Goal: Information Seeking & Learning: Learn about a topic

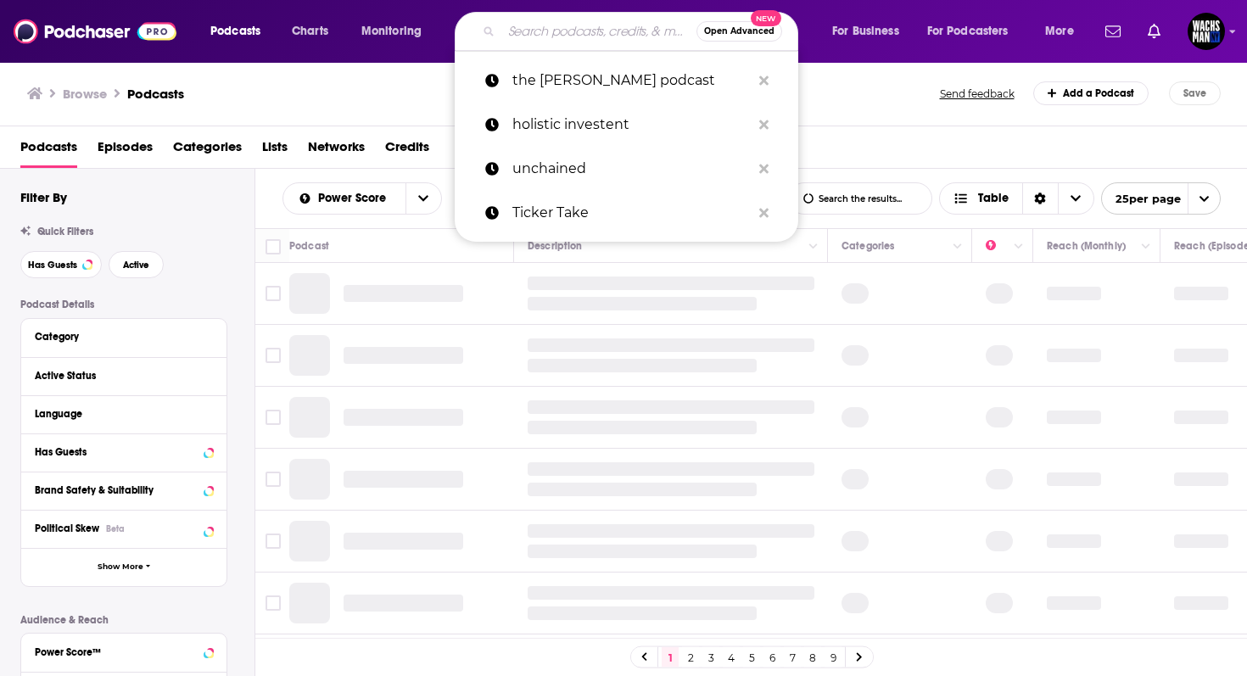
click at [599, 43] on input "Search podcasts, credits, & more..." at bounding box center [598, 31] width 195 height 27
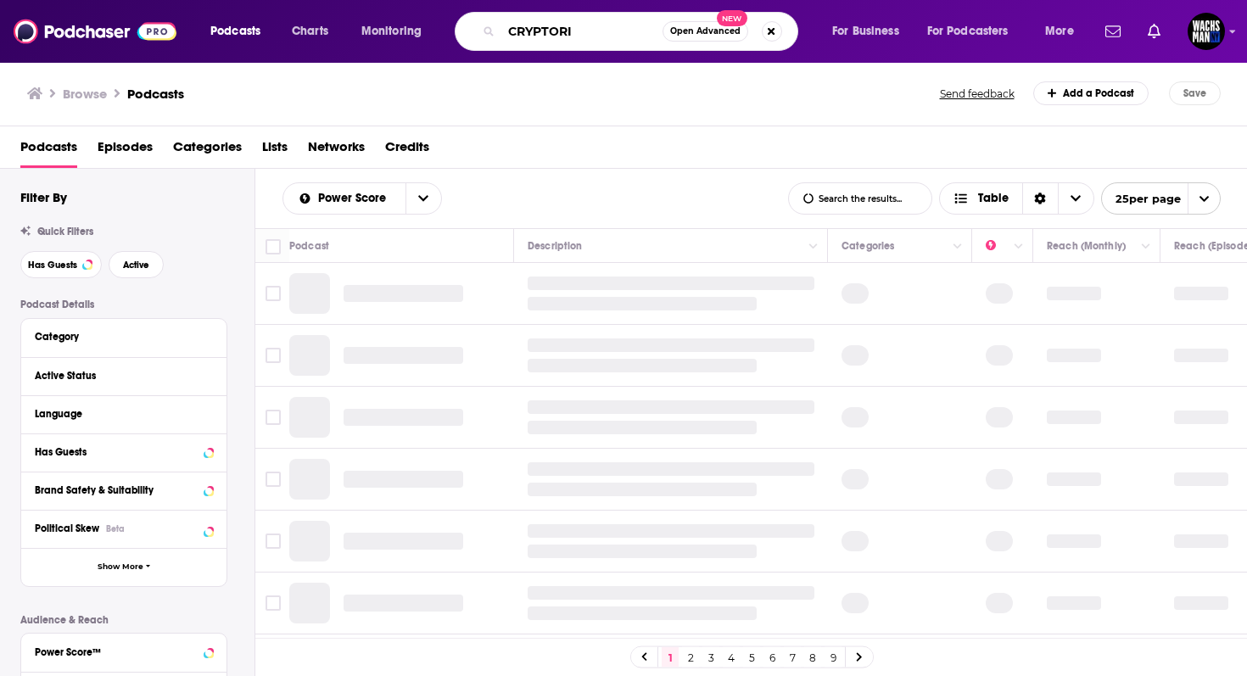
type input "CRYPTORIA"
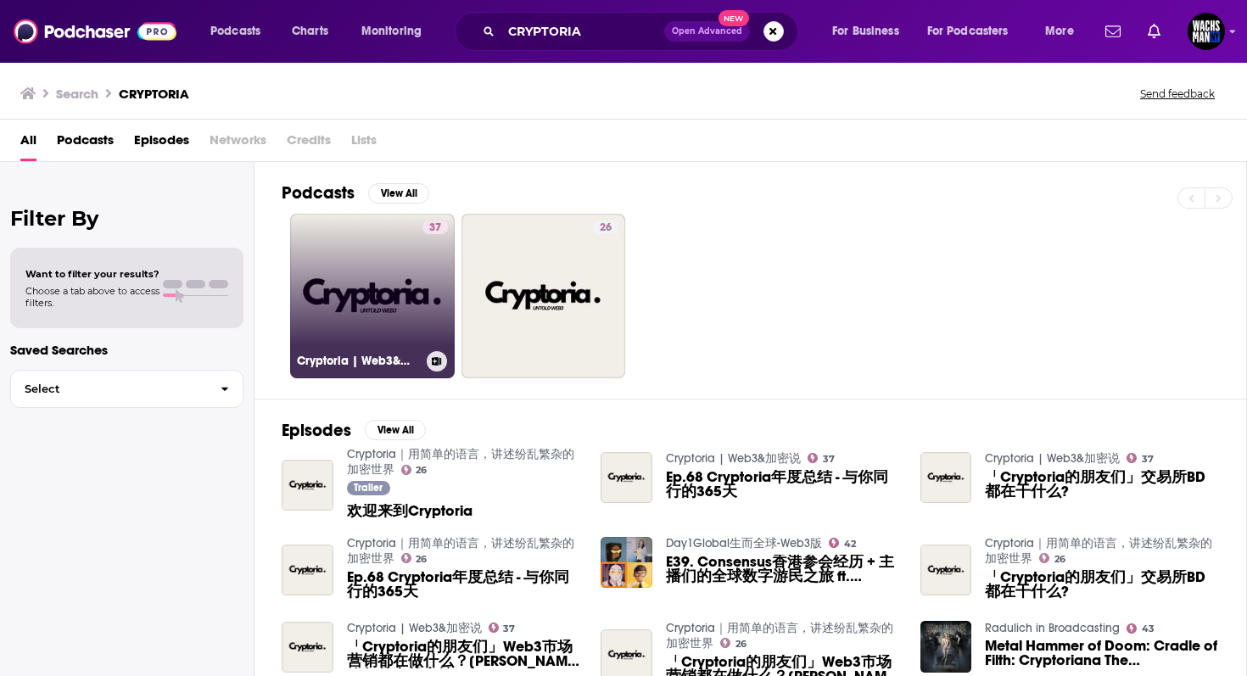
click at [427, 255] on div "37" at bounding box center [435, 286] width 25 height 131
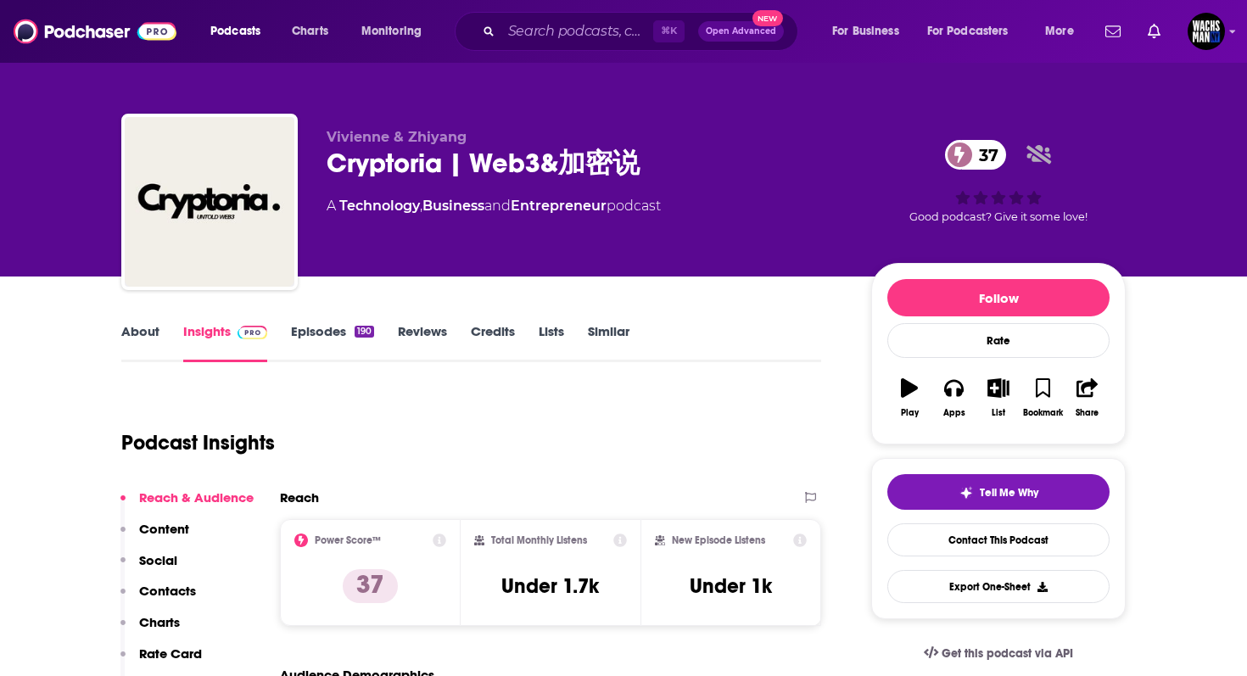
scroll to position [226, 0]
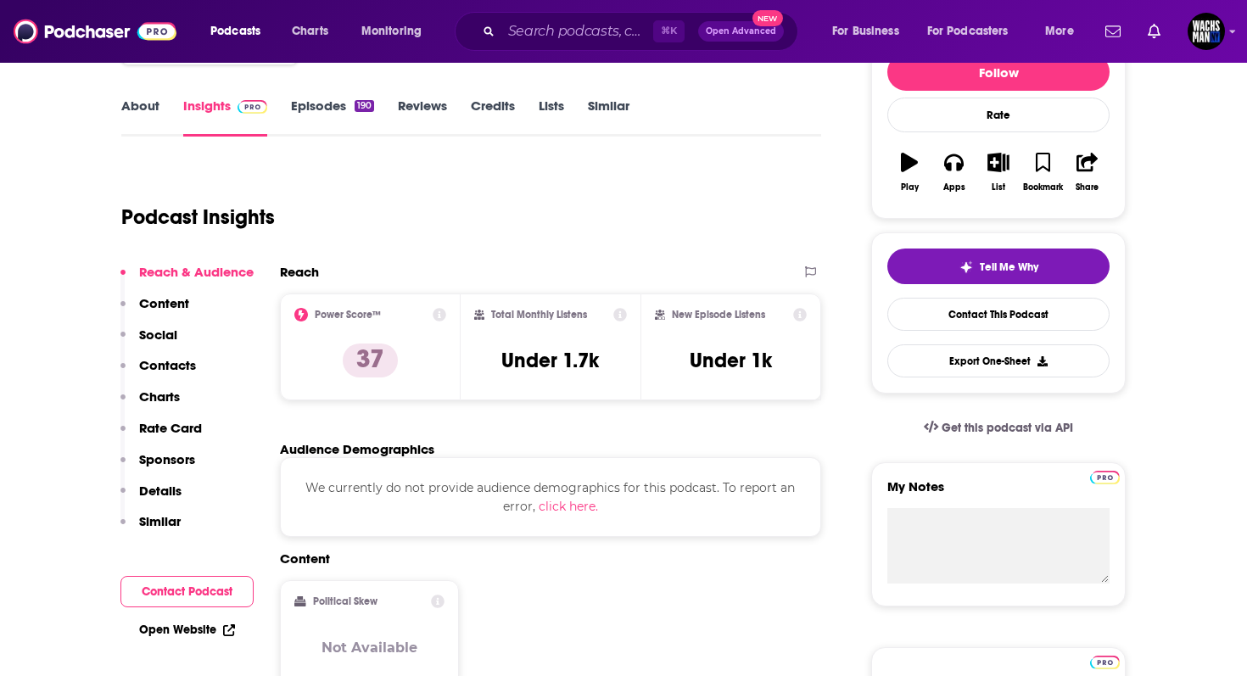
click at [440, 314] on icon at bounding box center [440, 315] width 14 height 14
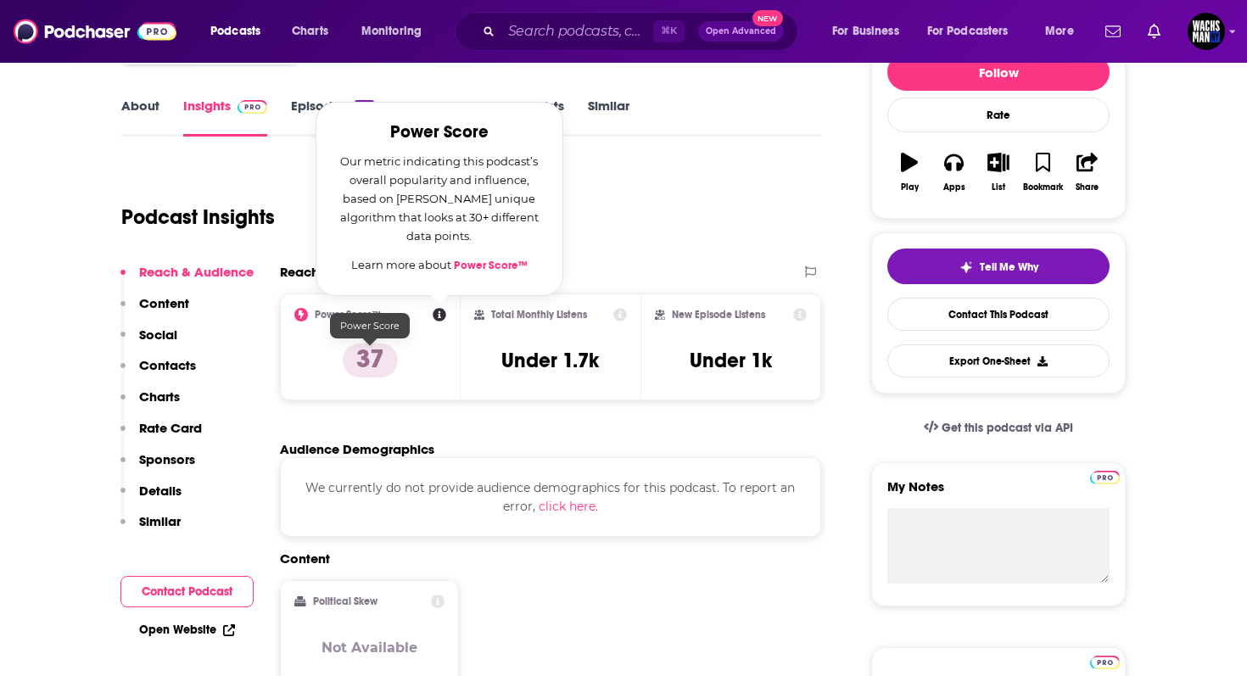
click at [369, 369] on p "37" at bounding box center [370, 361] width 55 height 34
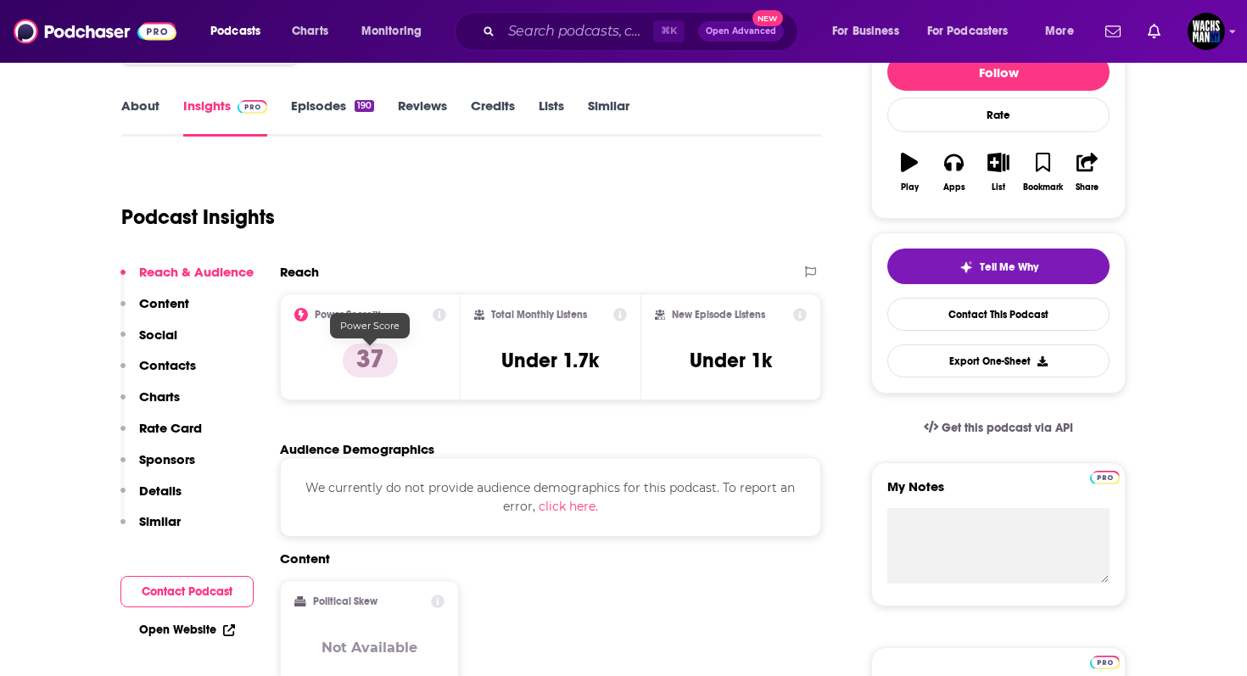
click at [369, 361] on p "37" at bounding box center [370, 361] width 55 height 34
click at [300, 315] on icon at bounding box center [301, 315] width 14 height 14
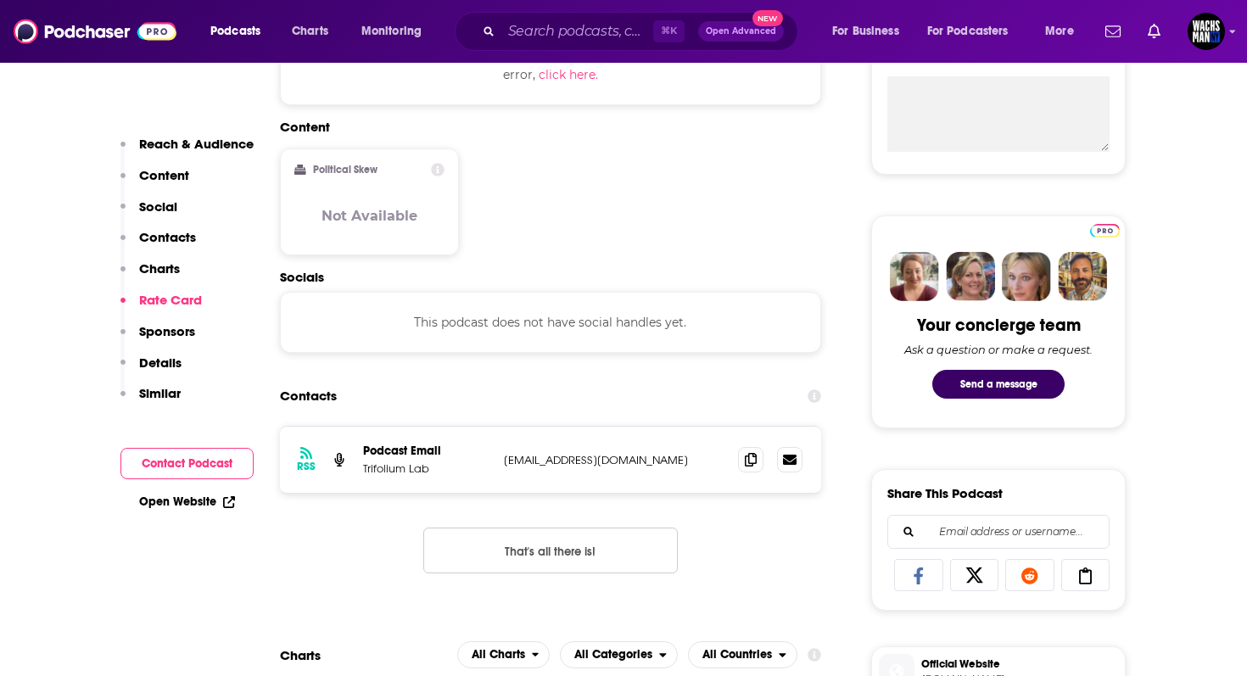
scroll to position [0, 0]
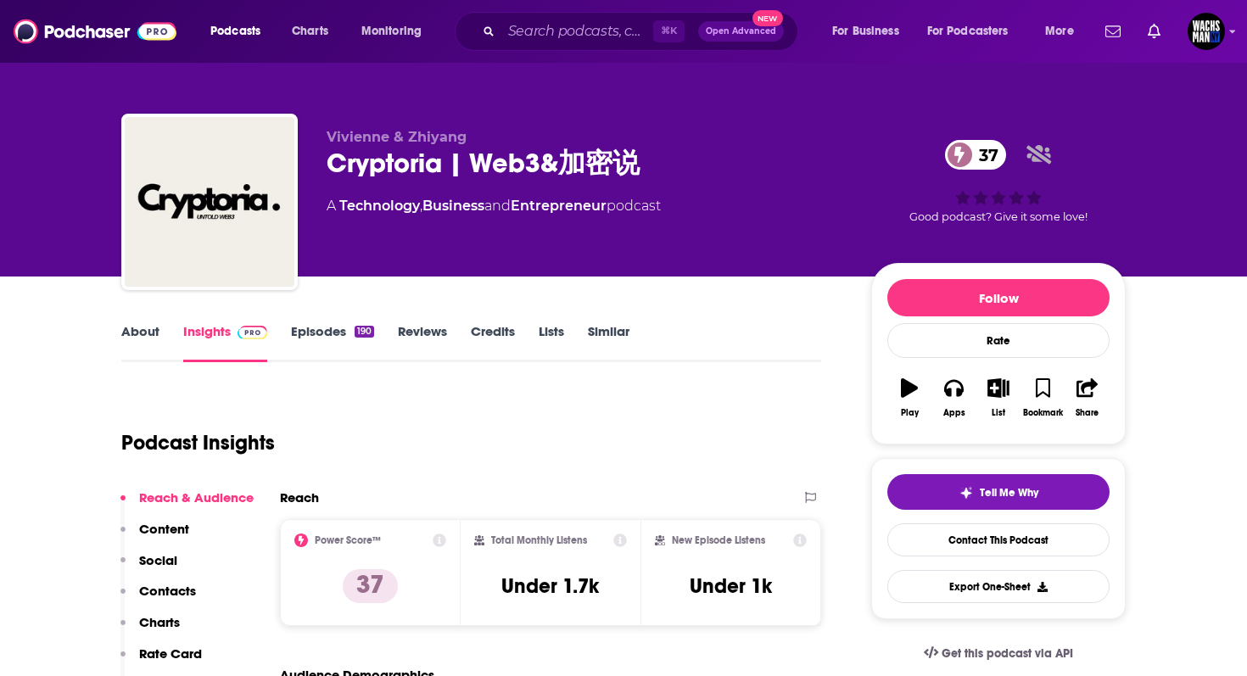
click at [339, 323] on link "Episodes 190" at bounding box center [332, 342] width 83 height 39
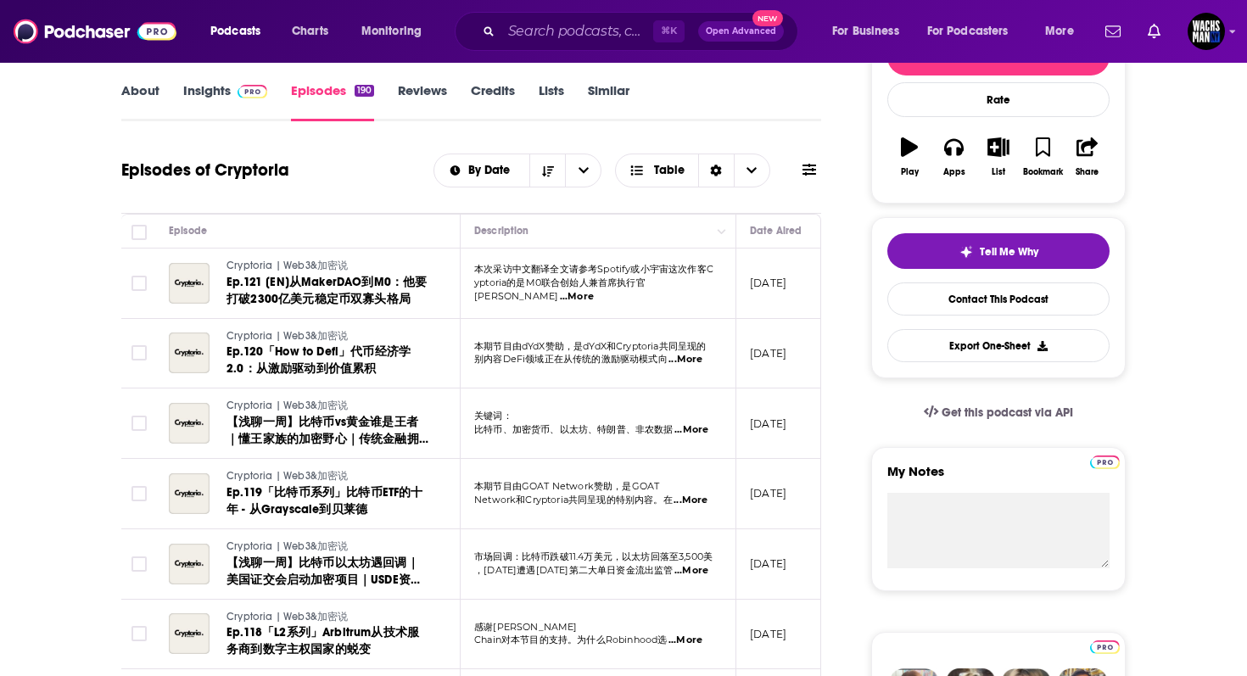
scroll to position [429, 0]
